Goal: Transaction & Acquisition: Purchase product/service

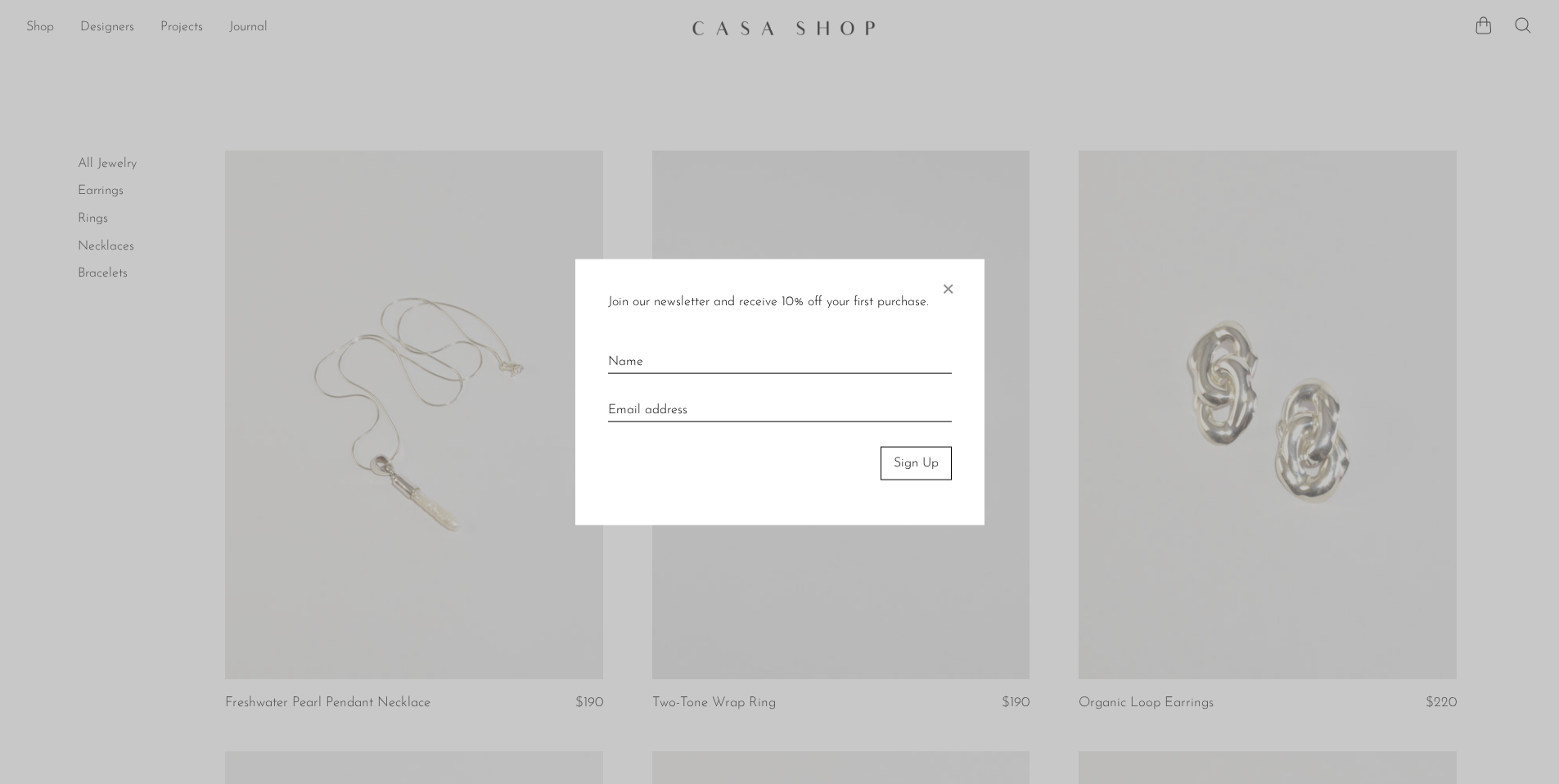
click at [950, 290] on span "×" at bounding box center [948, 285] width 17 height 52
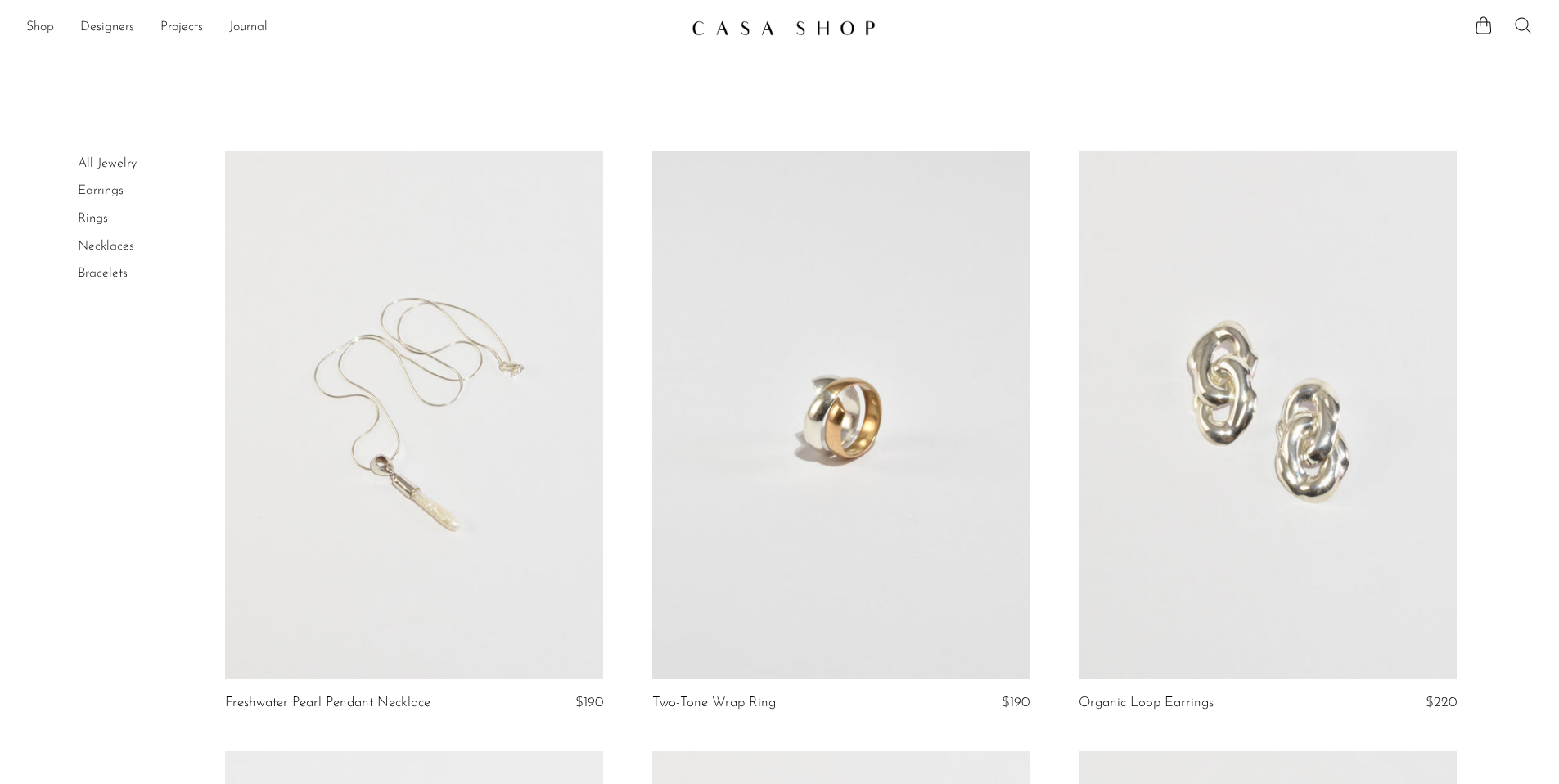
click at [1525, 25] on icon at bounding box center [1522, 25] width 20 height 20
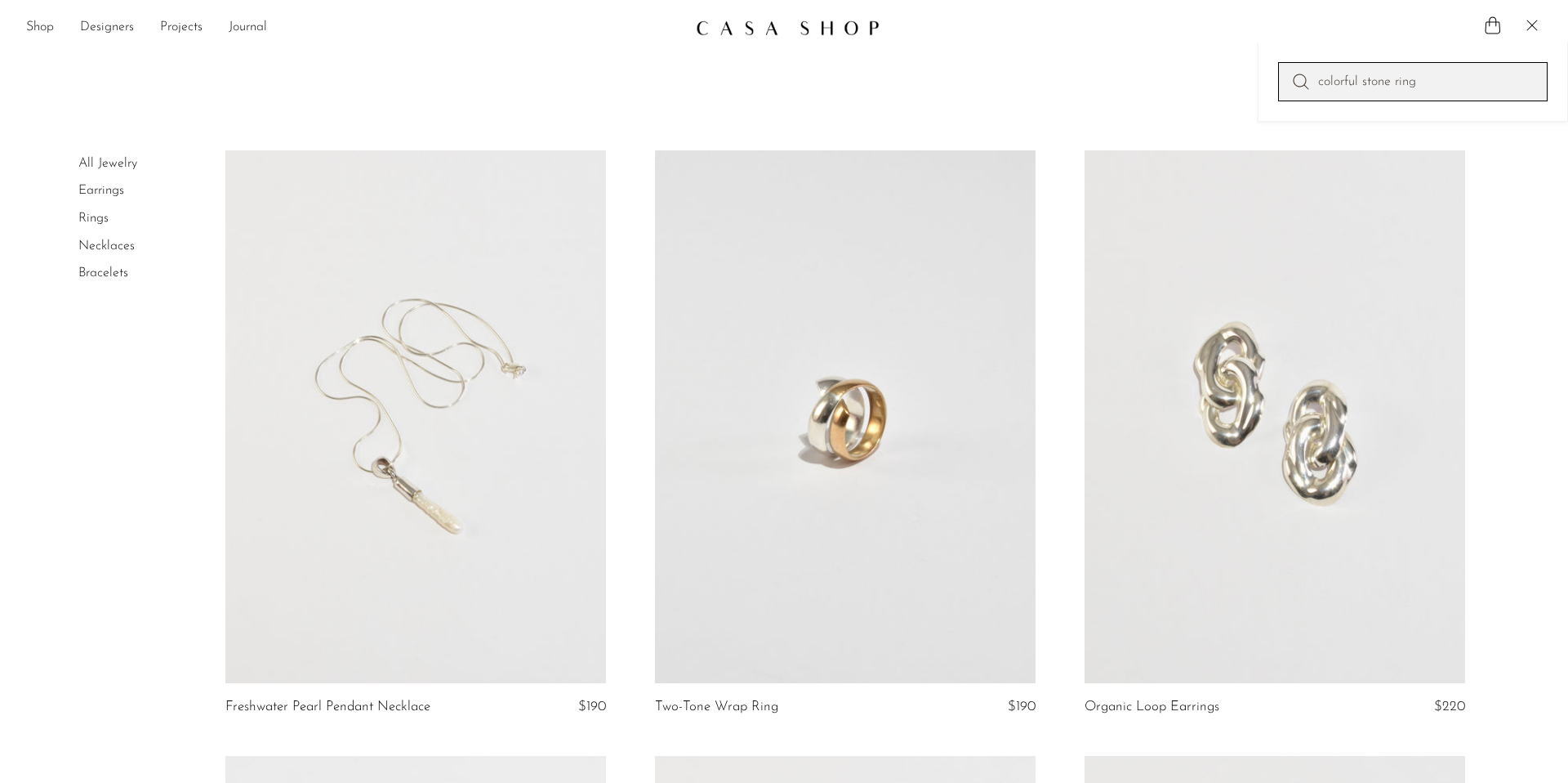
type input "colorful stone ring"
click at [78, 212] on link "Rings" at bounding box center [93, 219] width 31 height 13
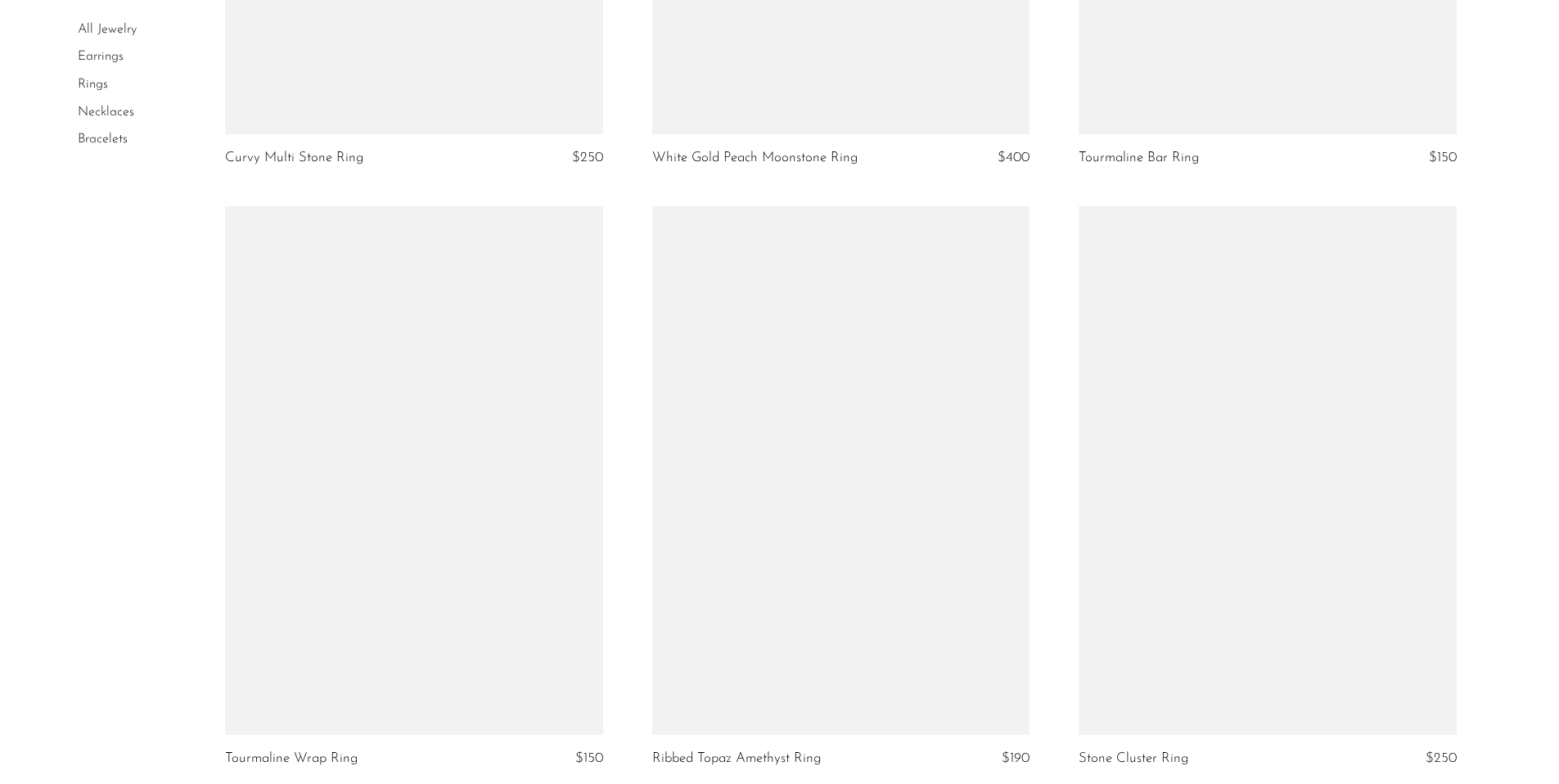
scroll to position [6957, 0]
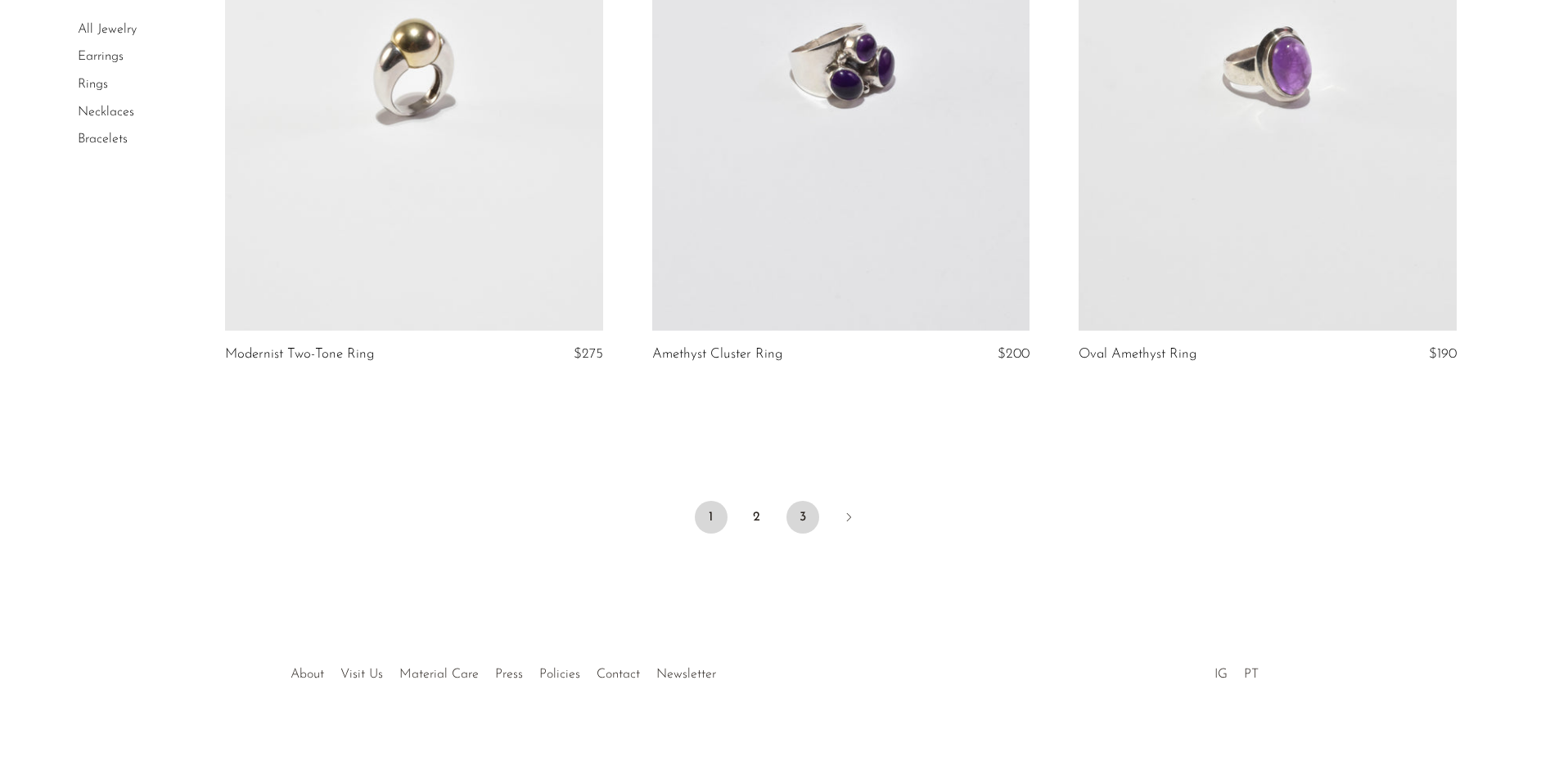
drag, startPoint x: 801, startPoint y: 517, endPoint x: 821, endPoint y: 515, distance: 20.1
click at [801, 517] on link "3" at bounding box center [802, 517] width 33 height 33
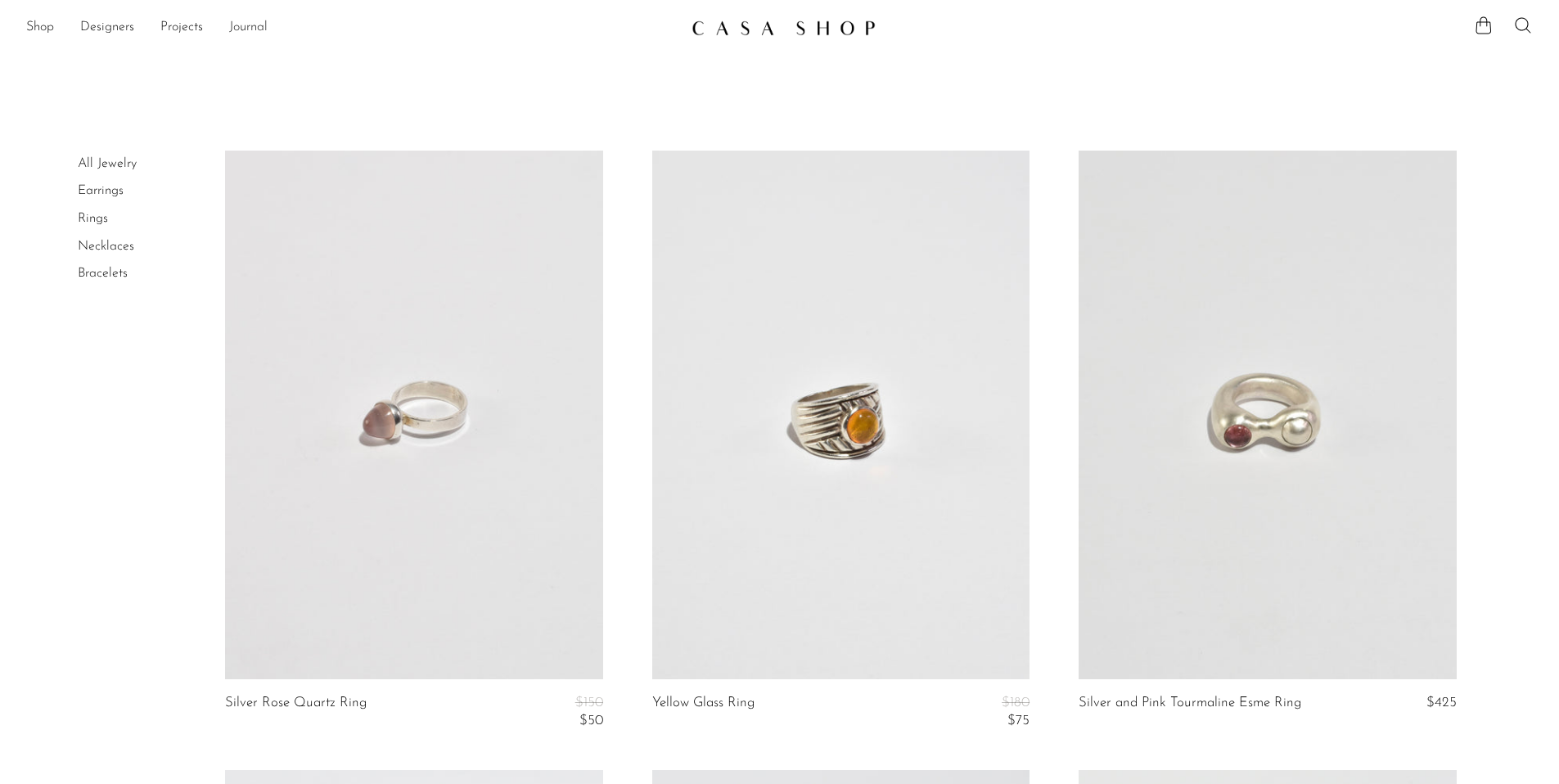
click at [243, 29] on link "Journal" at bounding box center [248, 27] width 38 height 21
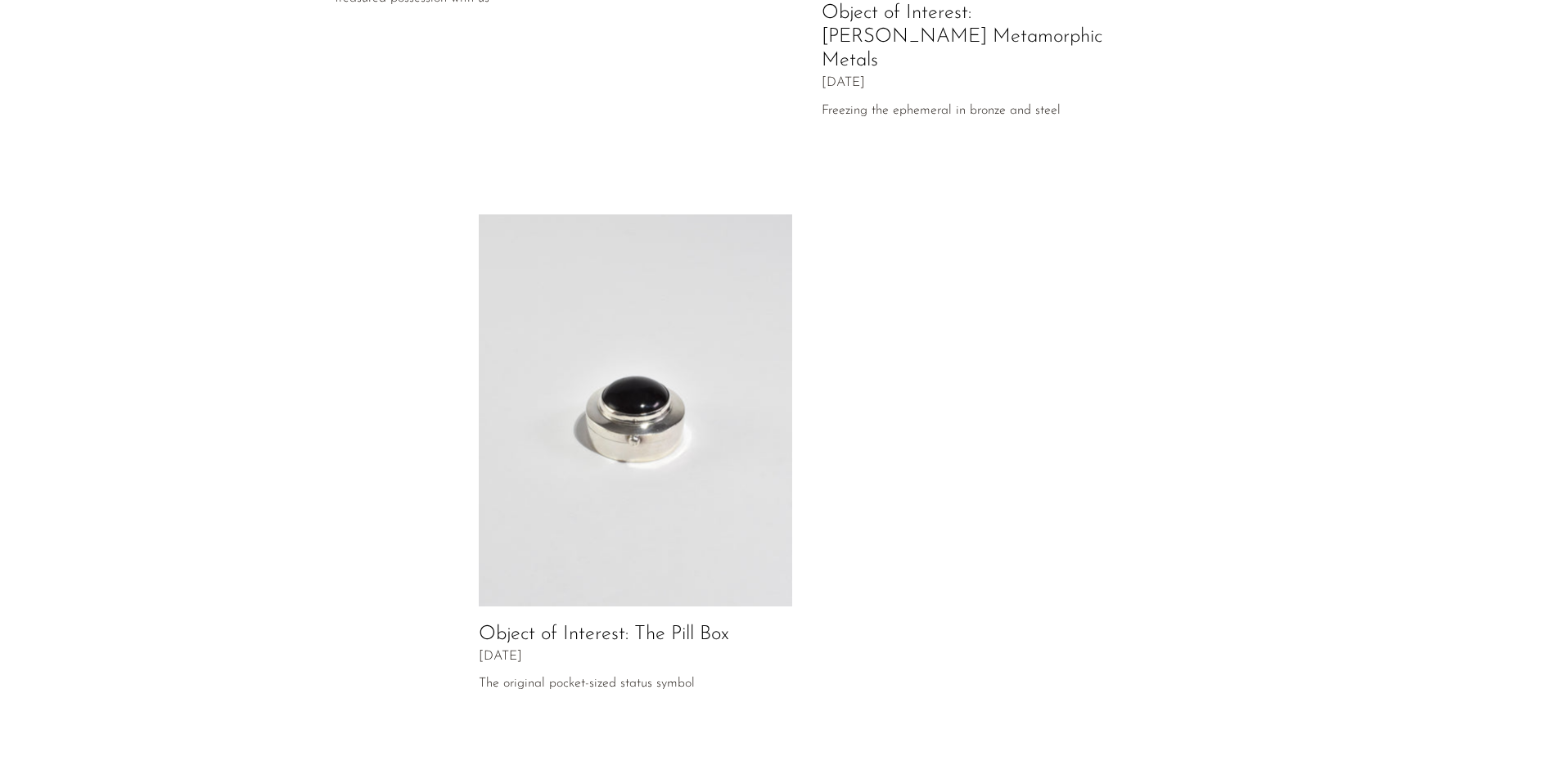
scroll to position [723, 0]
